Goal: Information Seeking & Learning: Learn about a topic

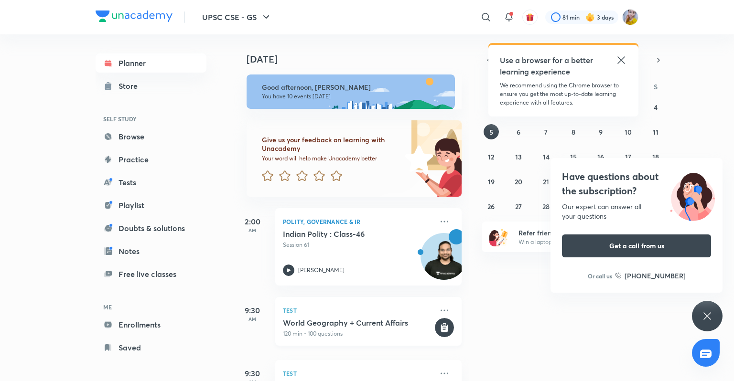
drag, startPoint x: 619, startPoint y: 61, endPoint x: 357, endPoint y: 333, distance: 377.5
click at [619, 61] on icon at bounding box center [621, 59] width 11 height 11
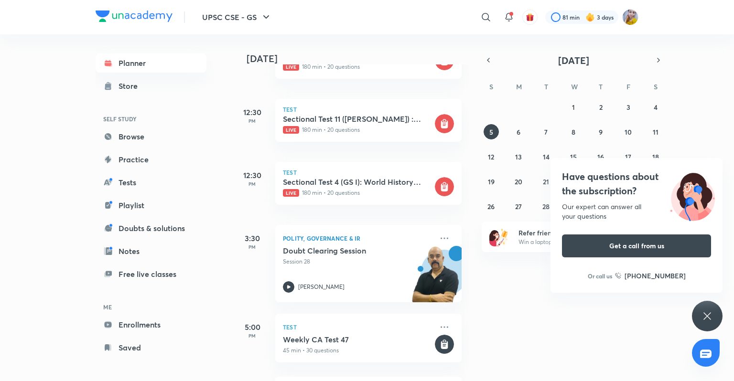
scroll to position [539, 0]
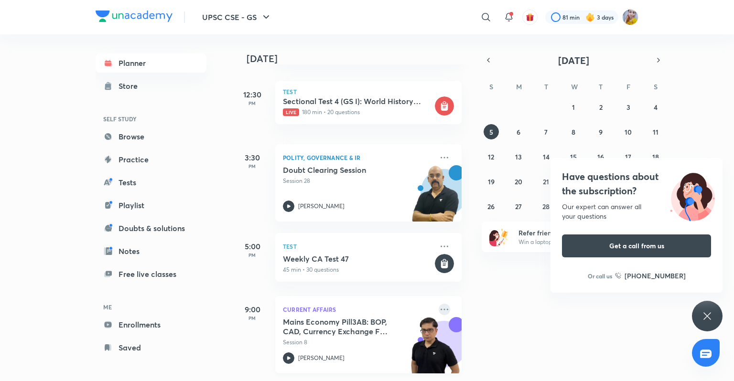
click at [441, 309] on icon at bounding box center [445, 309] width 8 height 1
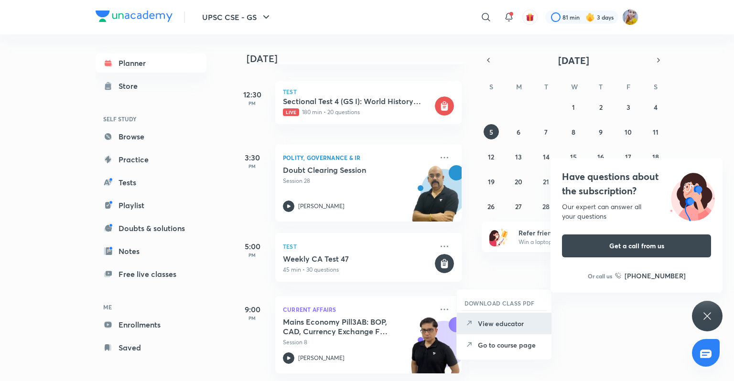
click at [493, 326] on p "View educator" at bounding box center [511, 324] width 66 height 10
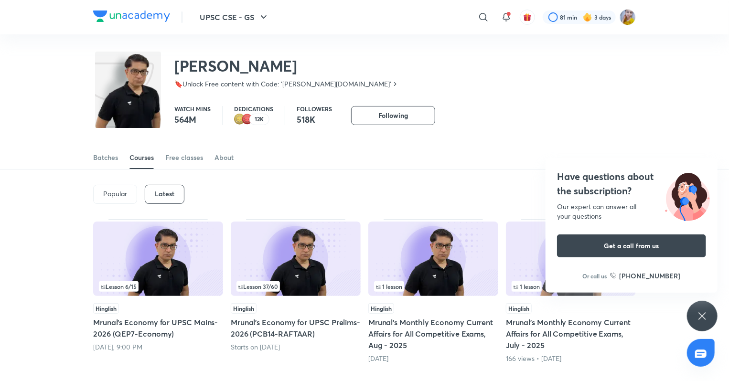
click at [283, 281] on div "Lesson 37 / 60" at bounding box center [296, 286] width 119 height 11
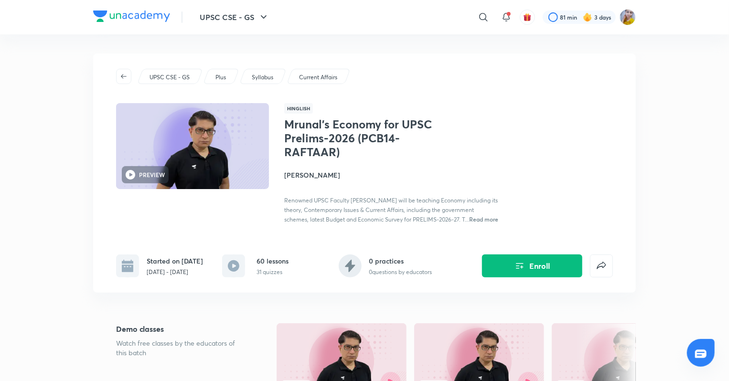
click at [291, 290] on div "UPSC CSE - GS Plus Syllabus Current Affairs PREVIEW Hinglish Mrunal’s Economy f…" at bounding box center [364, 173] width 543 height 239
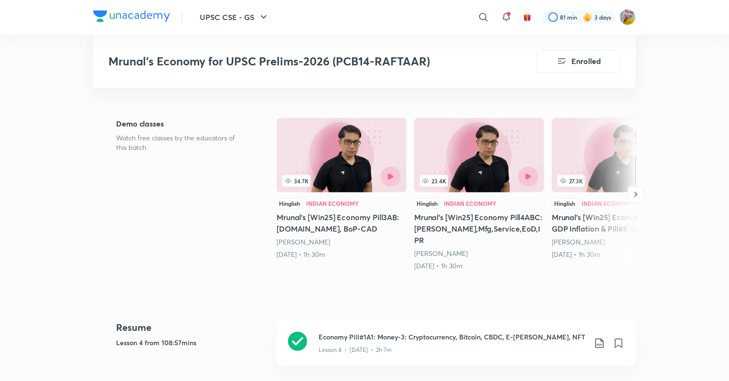
scroll to position [337, 0]
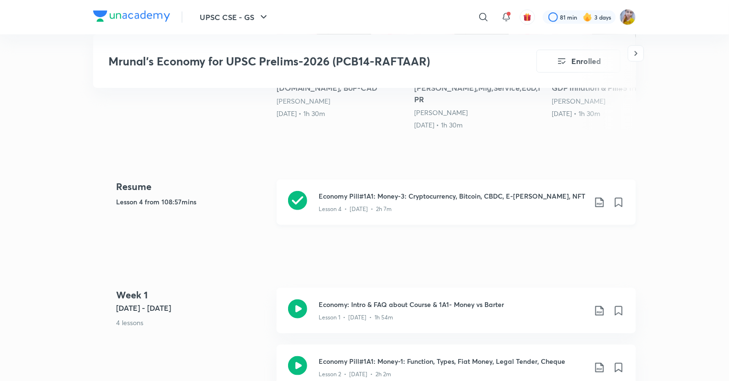
click at [306, 199] on icon at bounding box center [297, 200] width 19 height 19
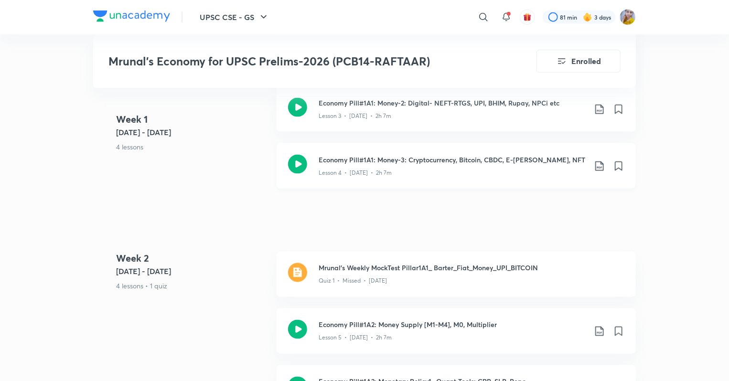
scroll to position [661, 0]
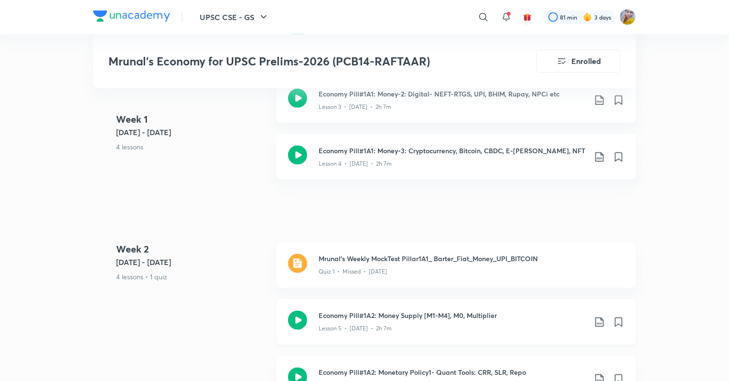
click at [295, 316] on icon at bounding box center [297, 320] width 19 height 19
